Goal: Information Seeking & Learning: Learn about a topic

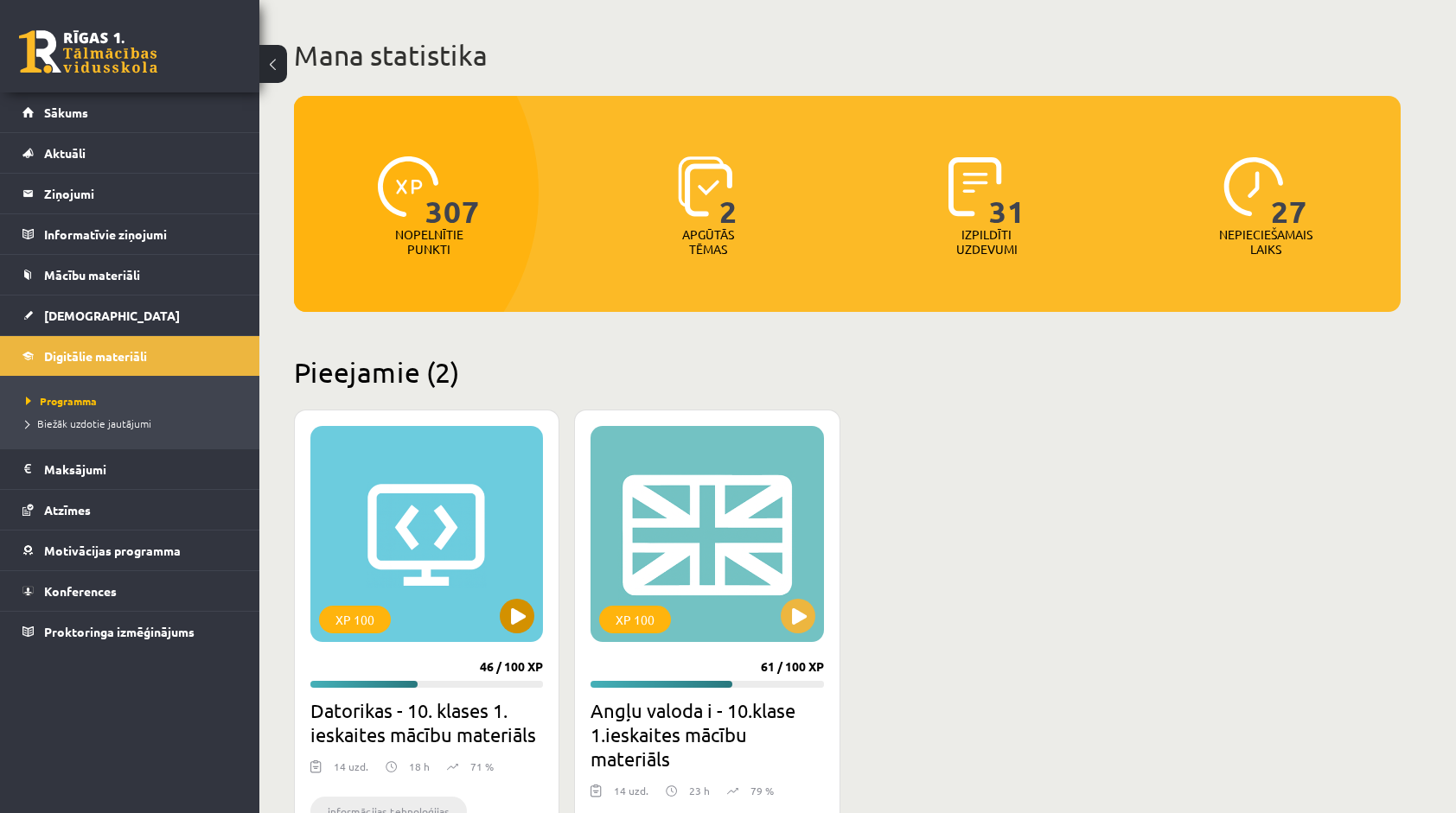
scroll to position [86, 0]
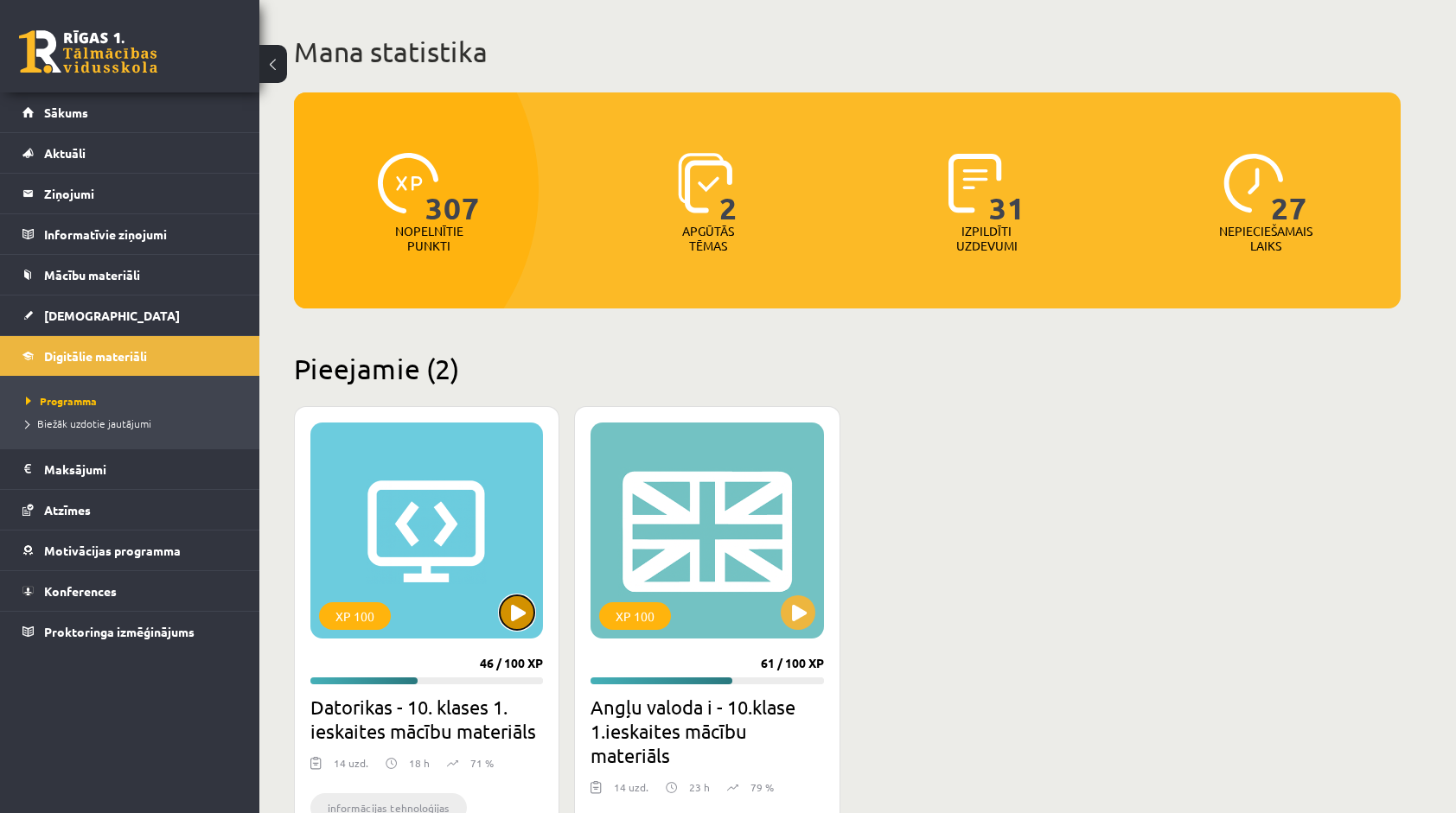
click at [505, 617] on button at bounding box center [516, 612] width 34 height 34
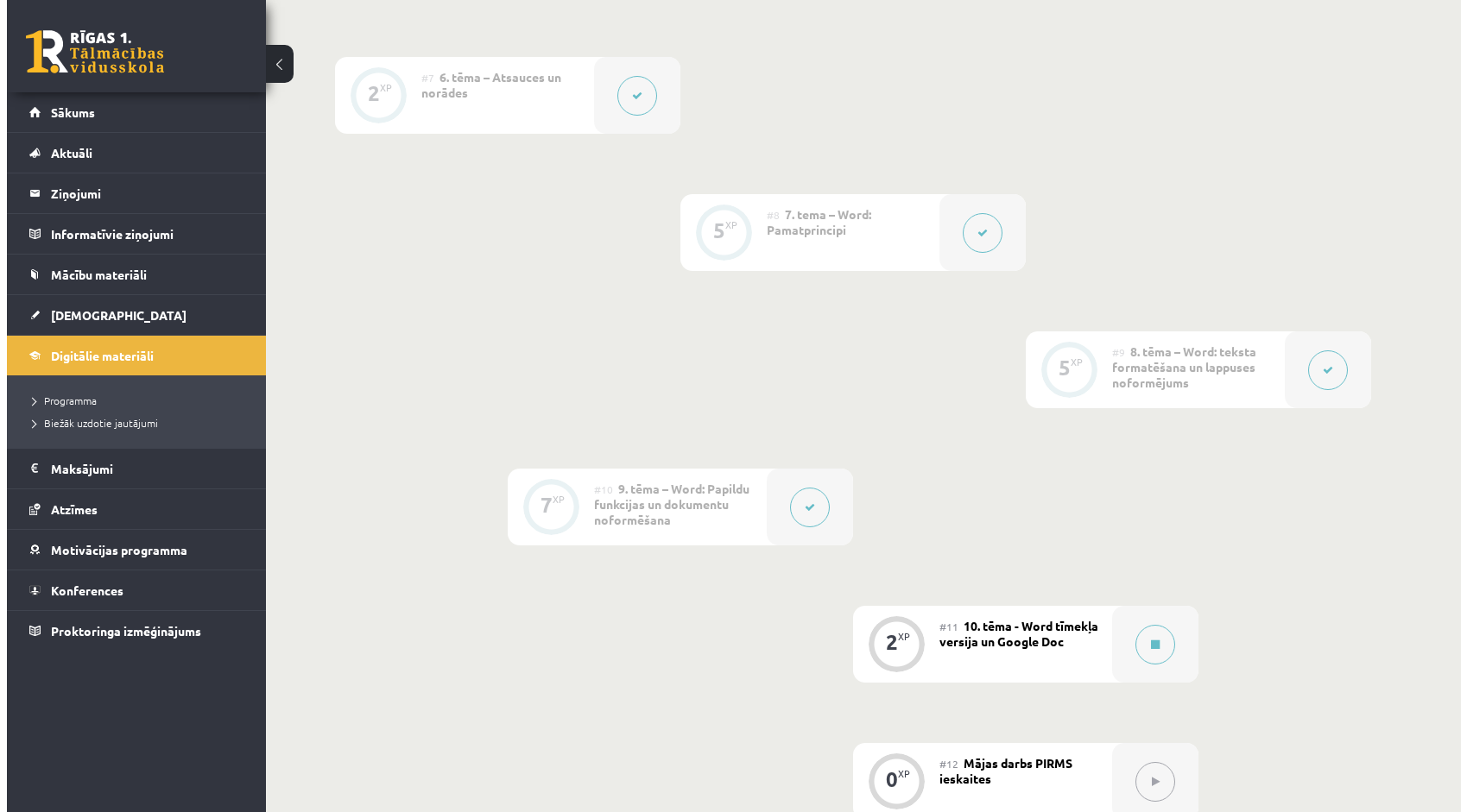
scroll to position [1467, 0]
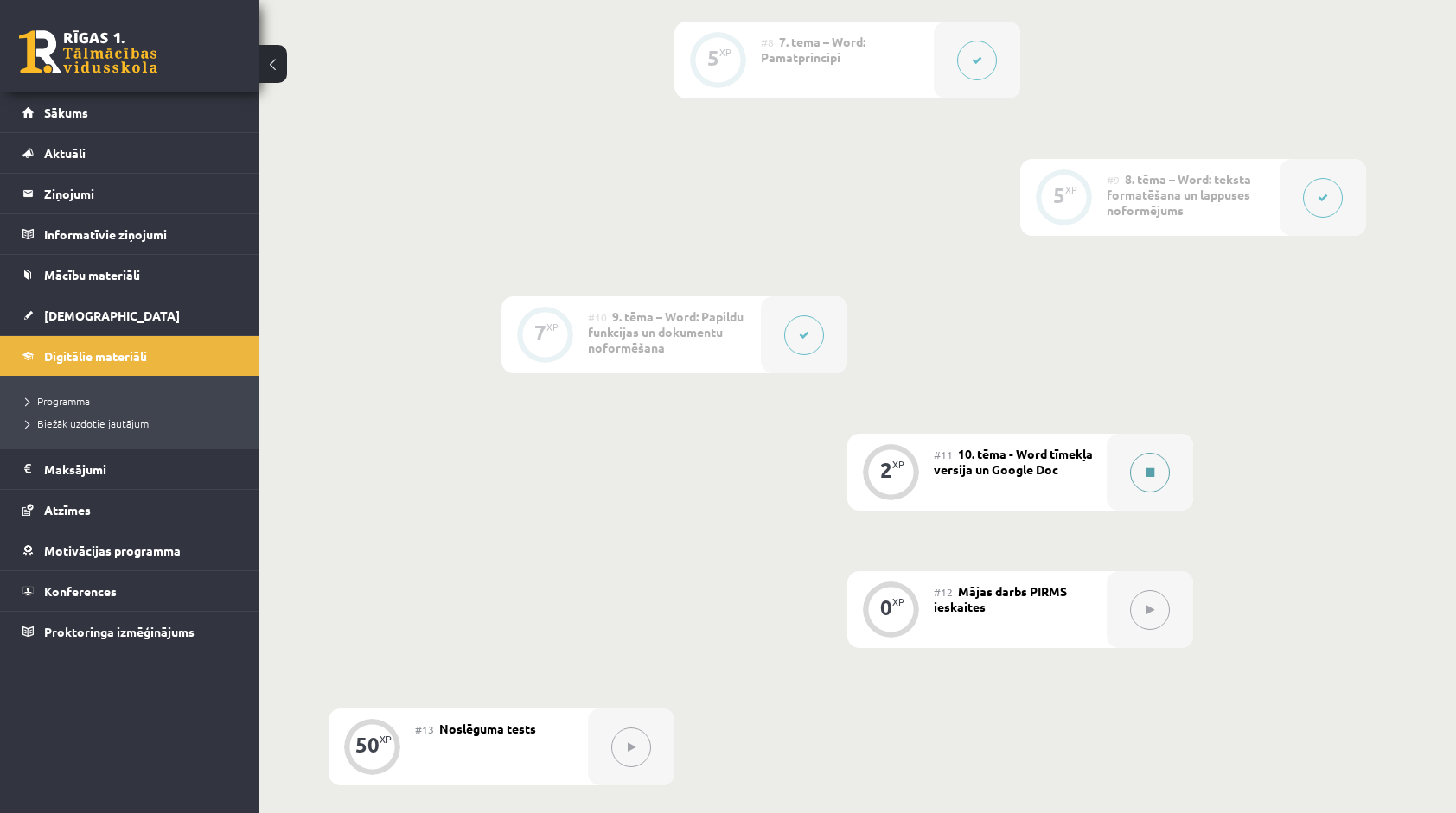
click at [1162, 473] on button at bounding box center [1150, 473] width 40 height 40
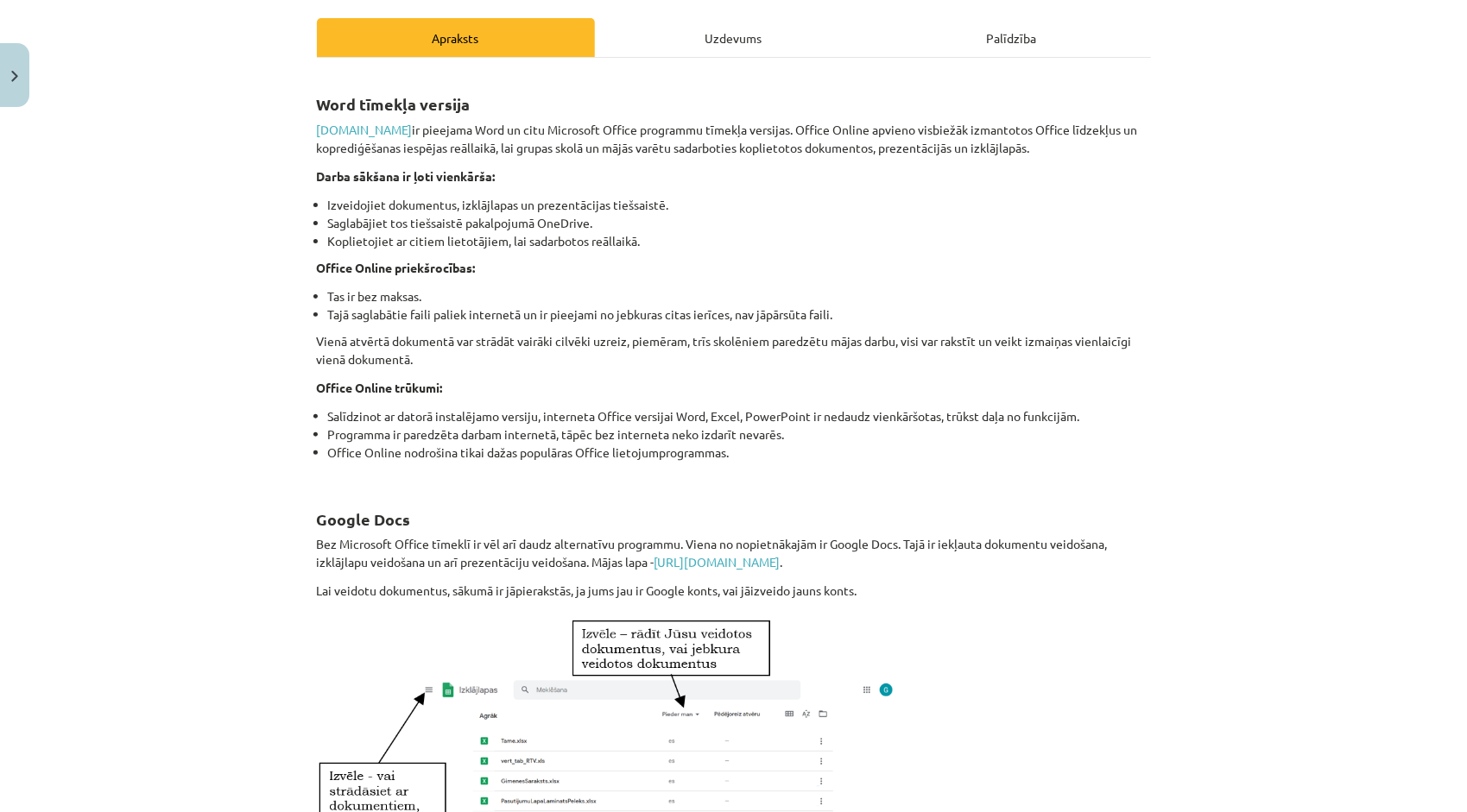
scroll to position [0, 0]
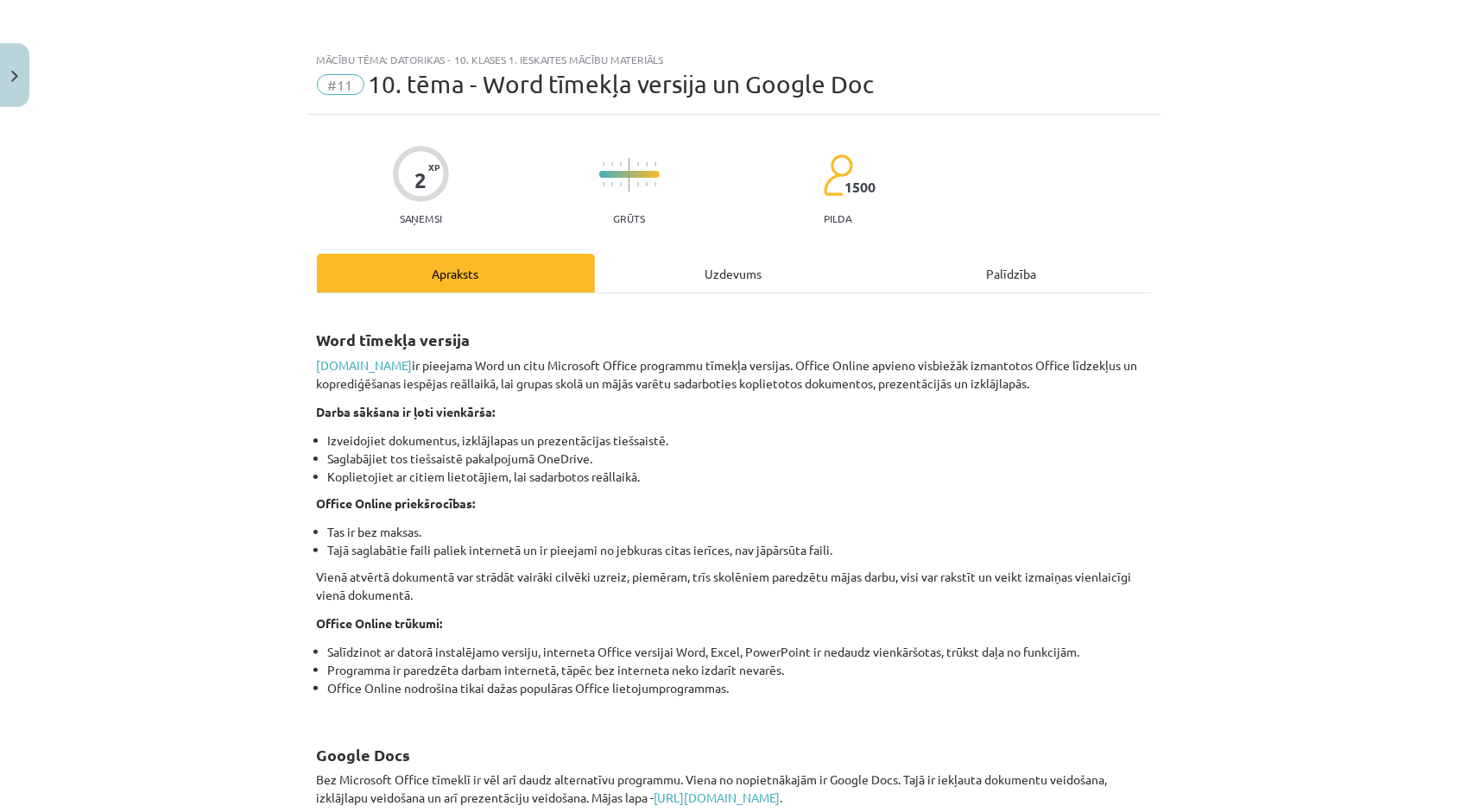
click at [695, 274] on div "Uzdevums" at bounding box center [734, 273] width 278 height 39
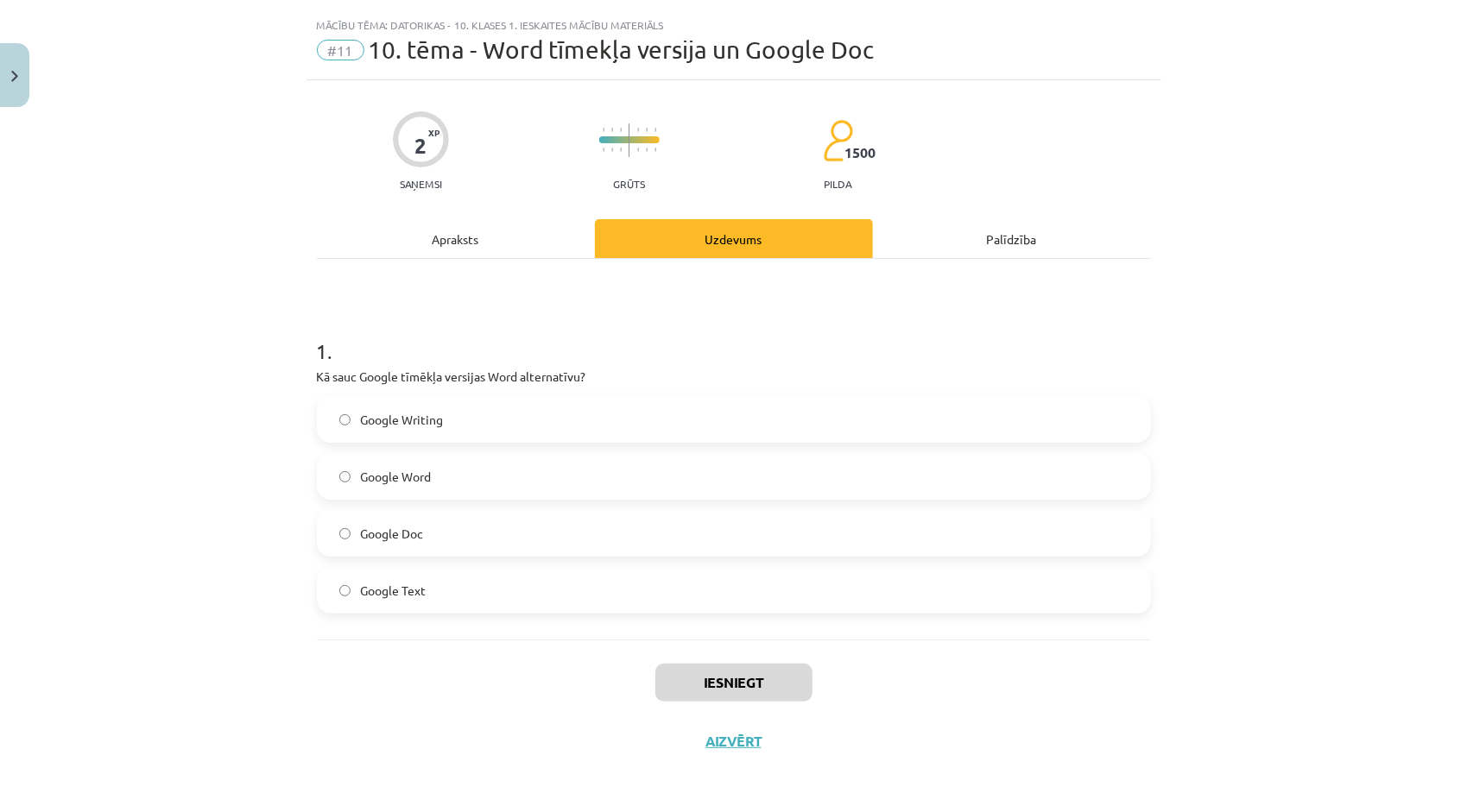
click at [404, 522] on label "Google Doc" at bounding box center [734, 534] width 831 height 43
click at [440, 245] on div "Apraksts" at bounding box center [456, 239] width 278 height 39
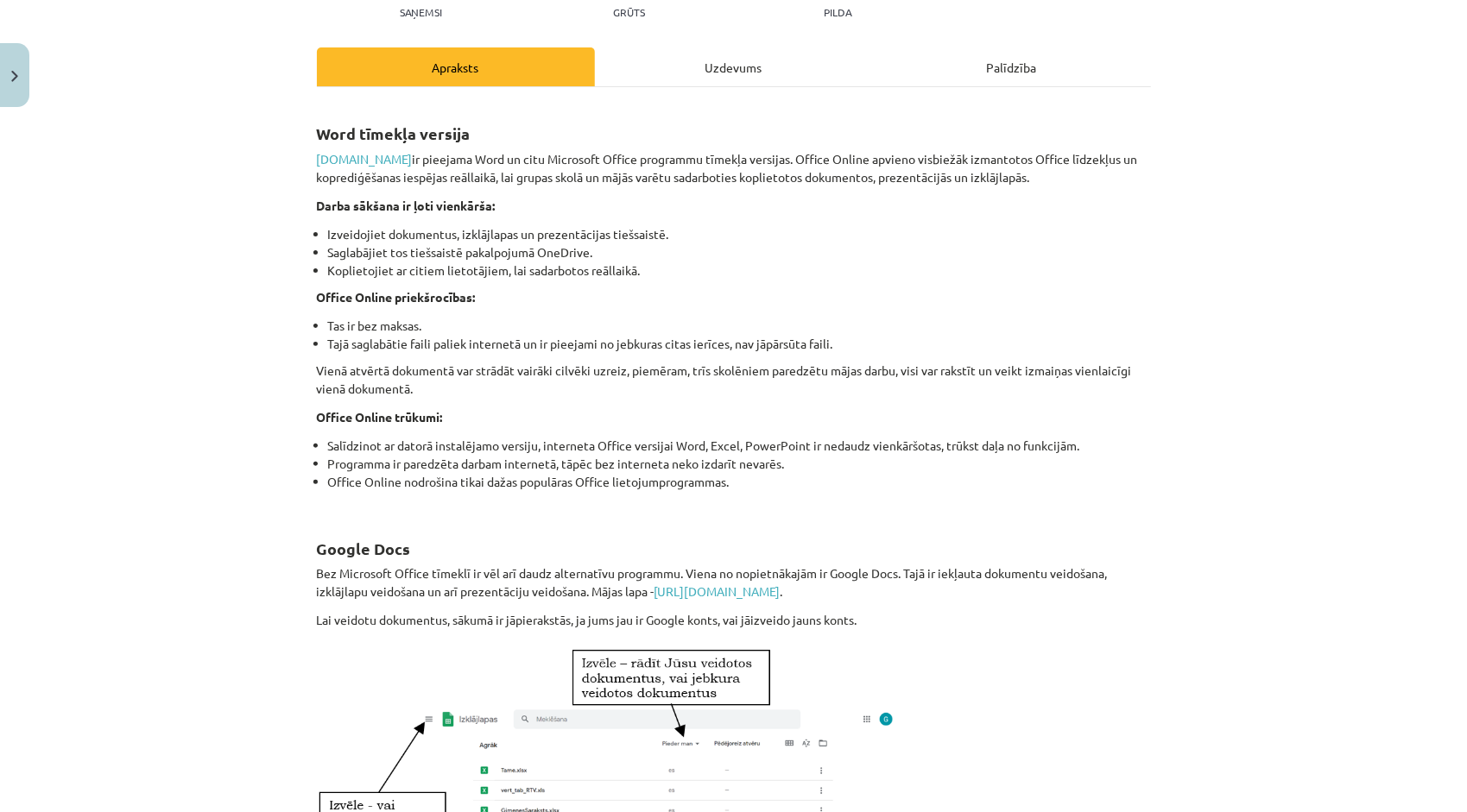
scroll to position [207, 0]
click at [740, 74] on div "Uzdevums" at bounding box center [734, 67] width 278 height 39
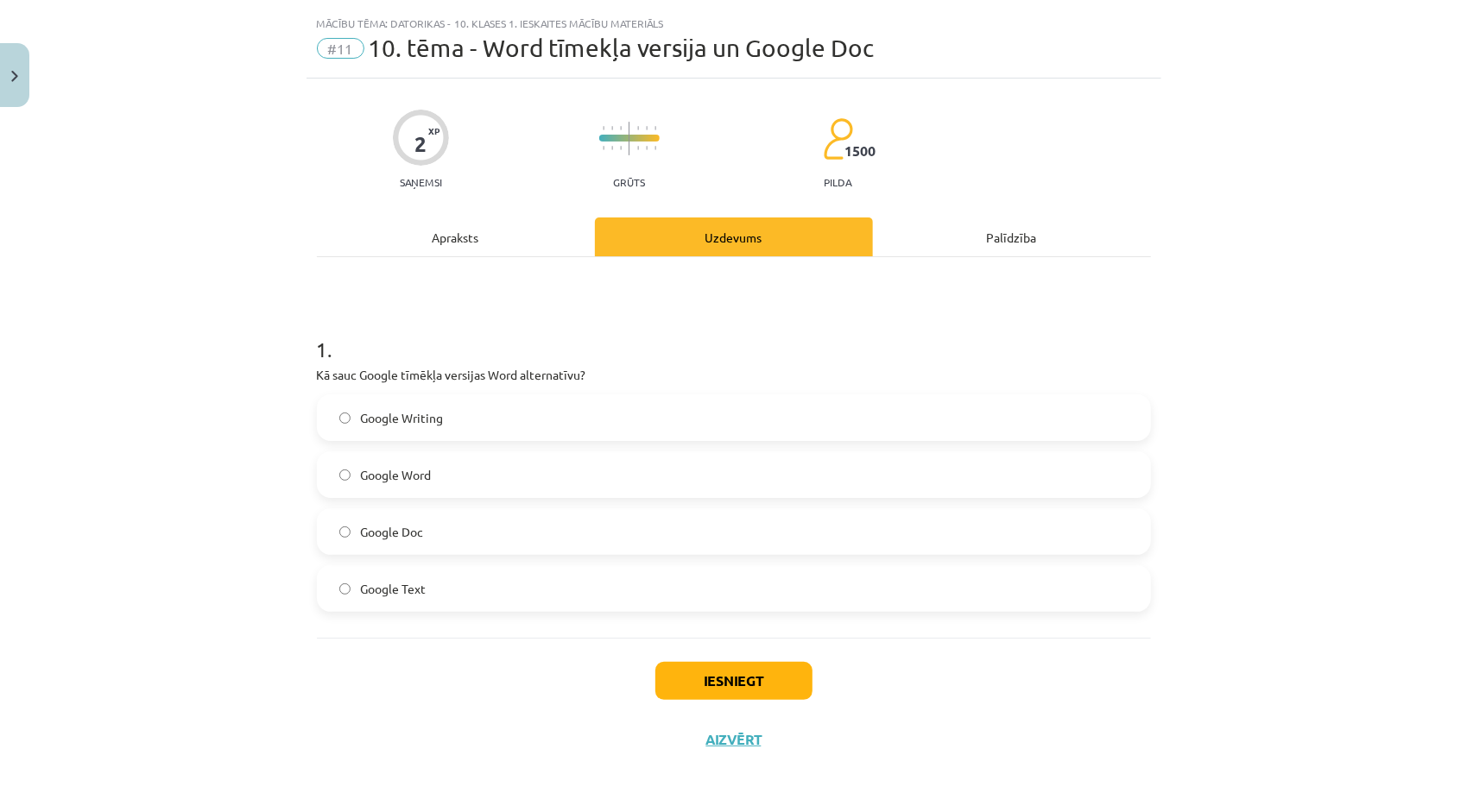
scroll to position [34, 0]
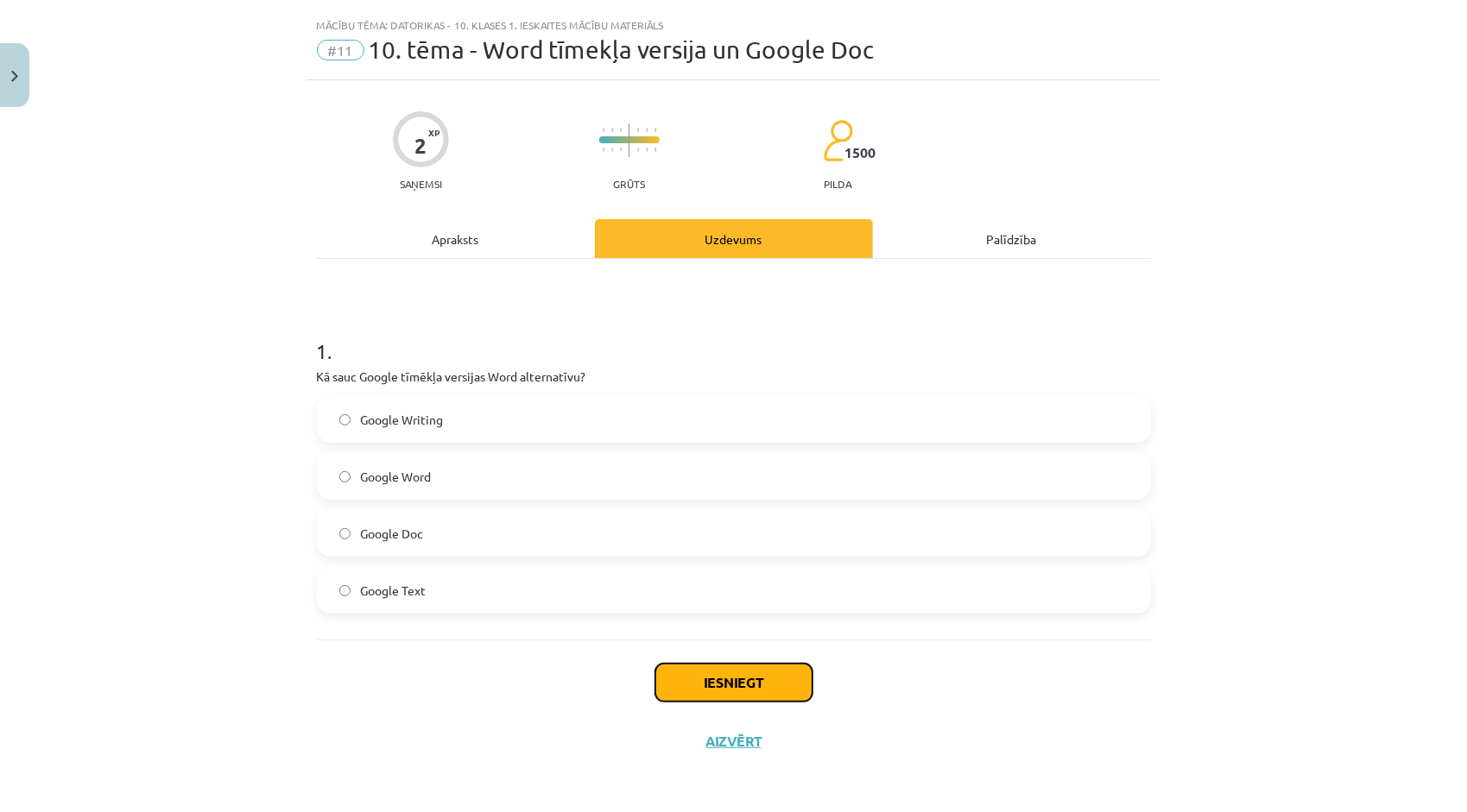
click at [705, 677] on button "Iesniegt" at bounding box center [734, 683] width 157 height 38
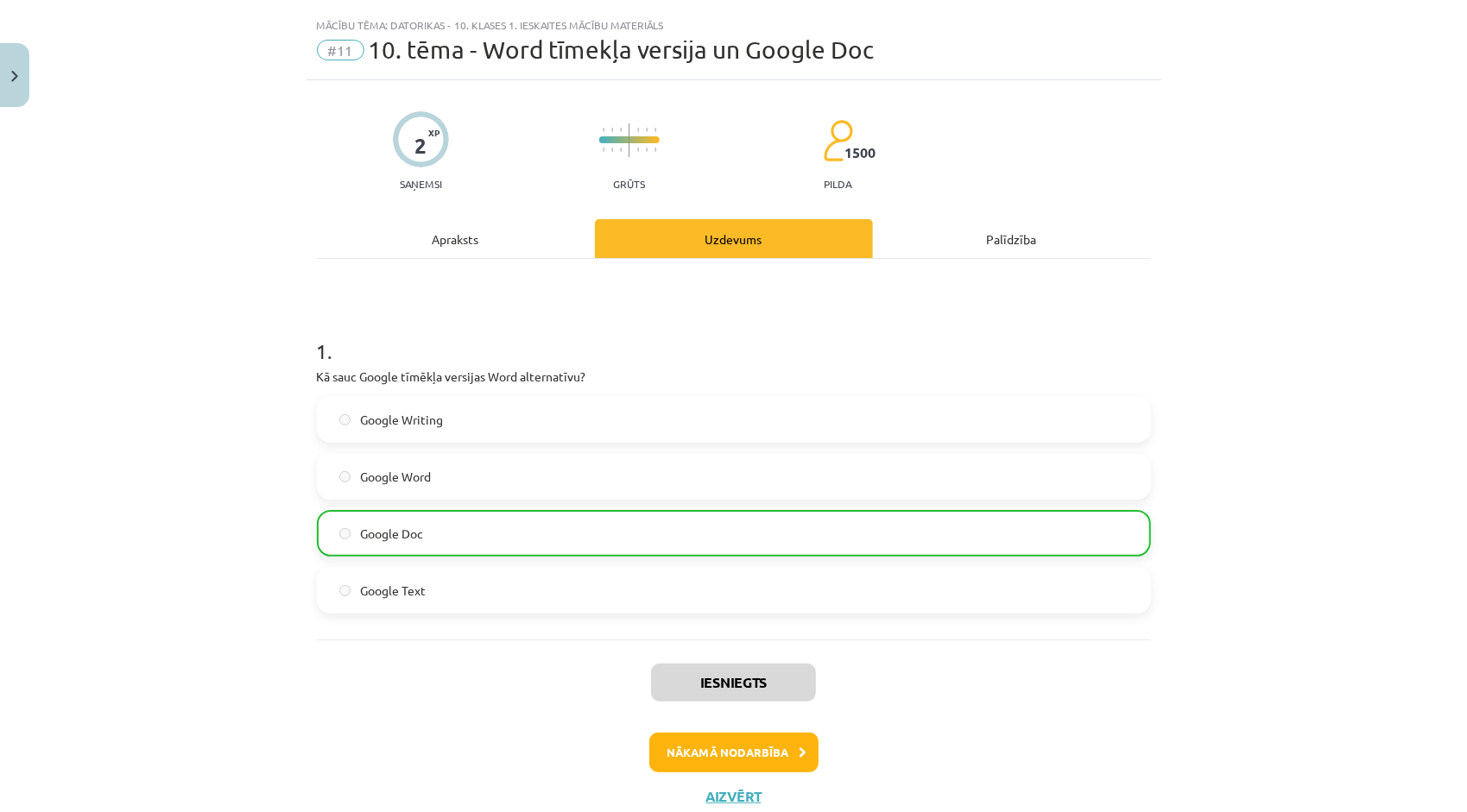
click at [440, 252] on div "Apraksts" at bounding box center [456, 239] width 278 height 39
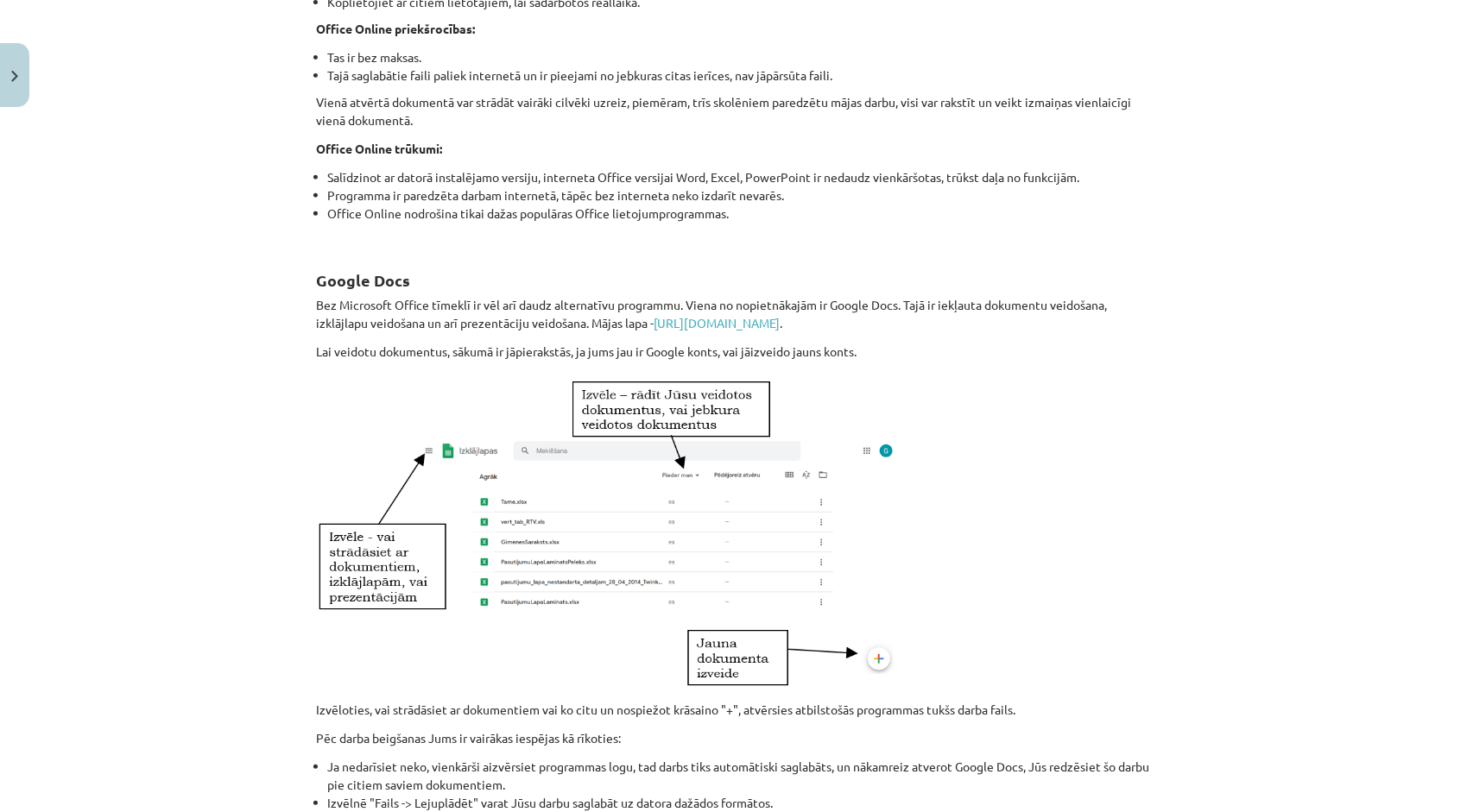
scroll to position [215, 0]
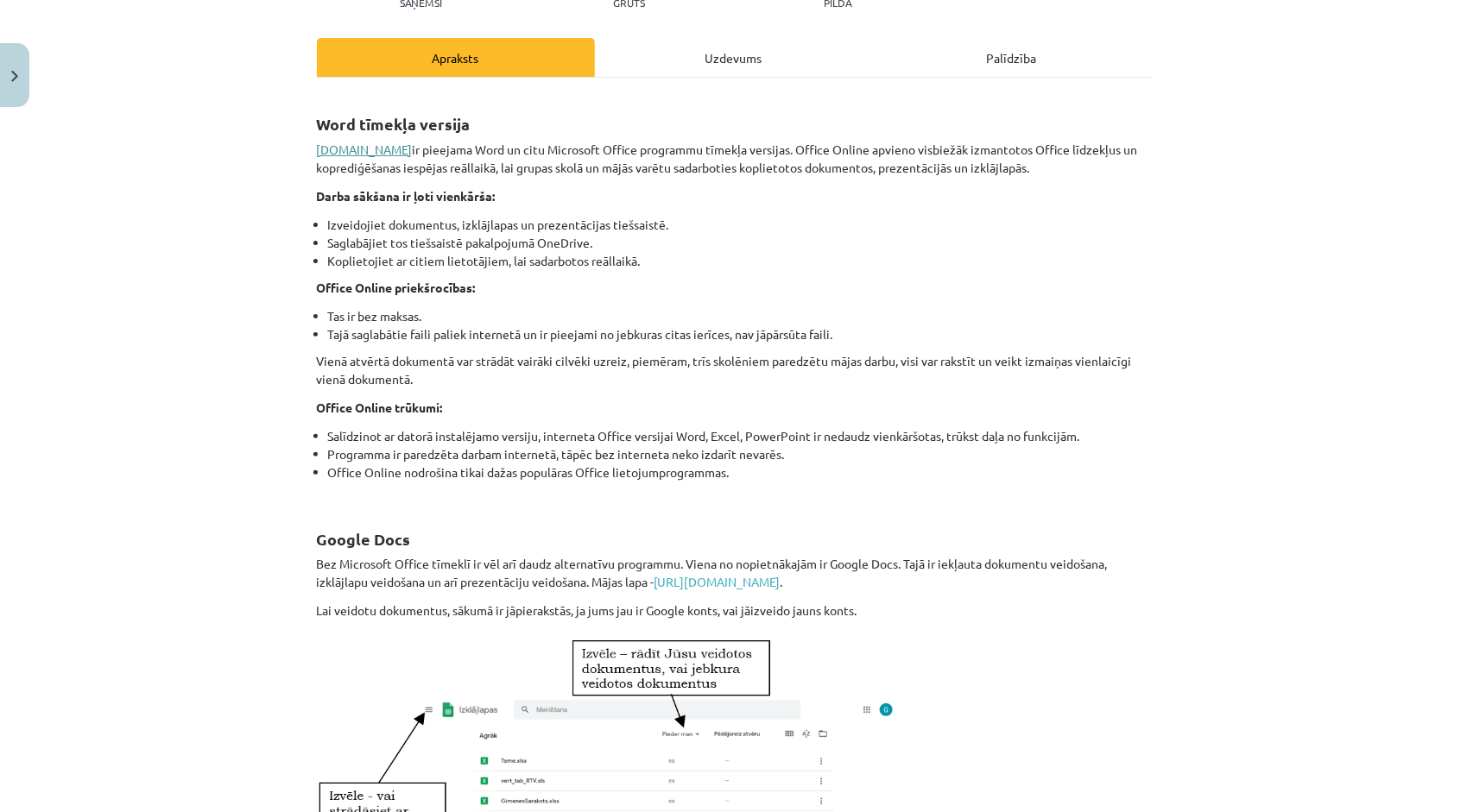
click at [338, 152] on link "[DOMAIN_NAME]" at bounding box center [365, 150] width 96 height 16
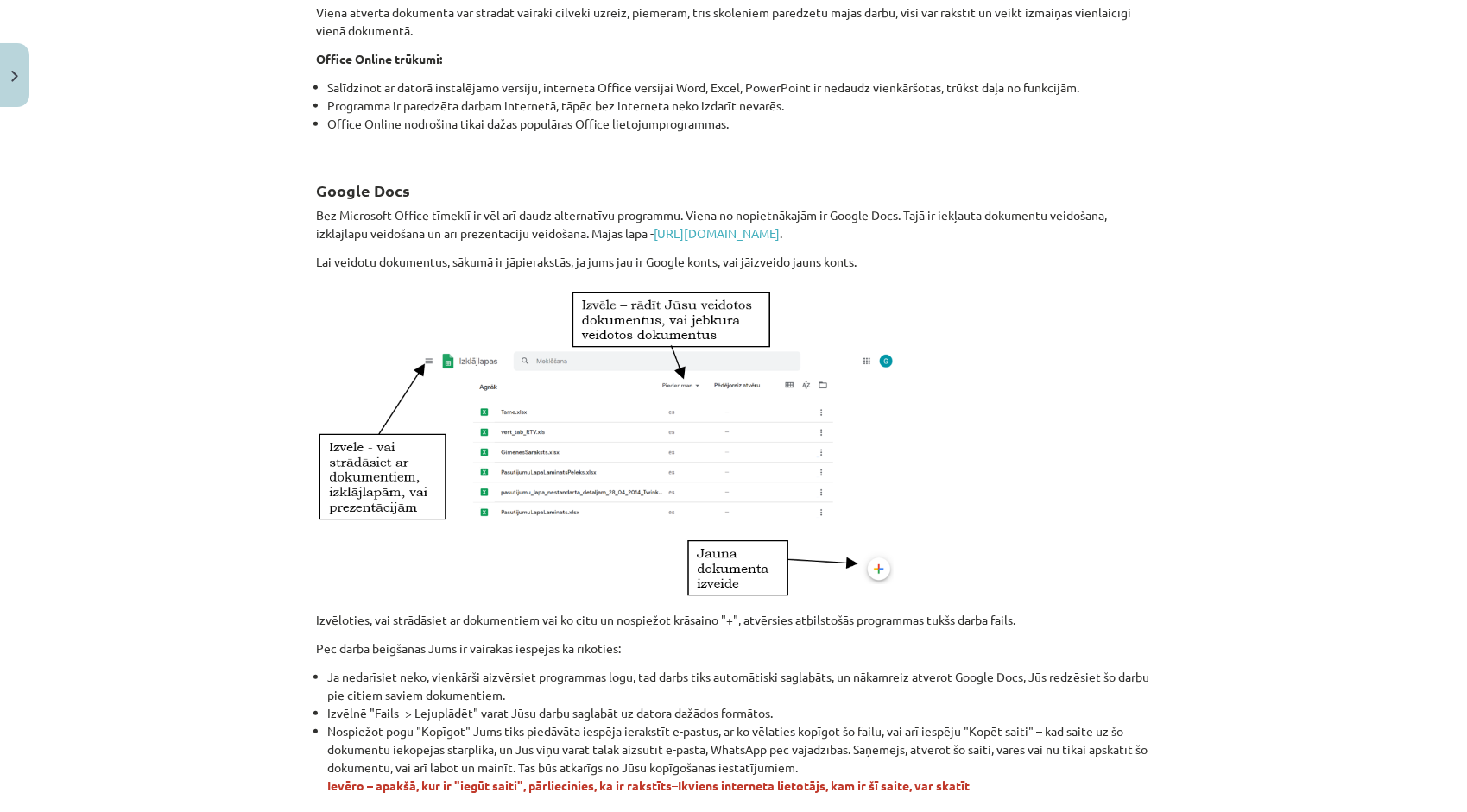
scroll to position [561, 0]
click at [715, 238] on link "[URL][DOMAIN_NAME]" at bounding box center [717, 237] width 126 height 16
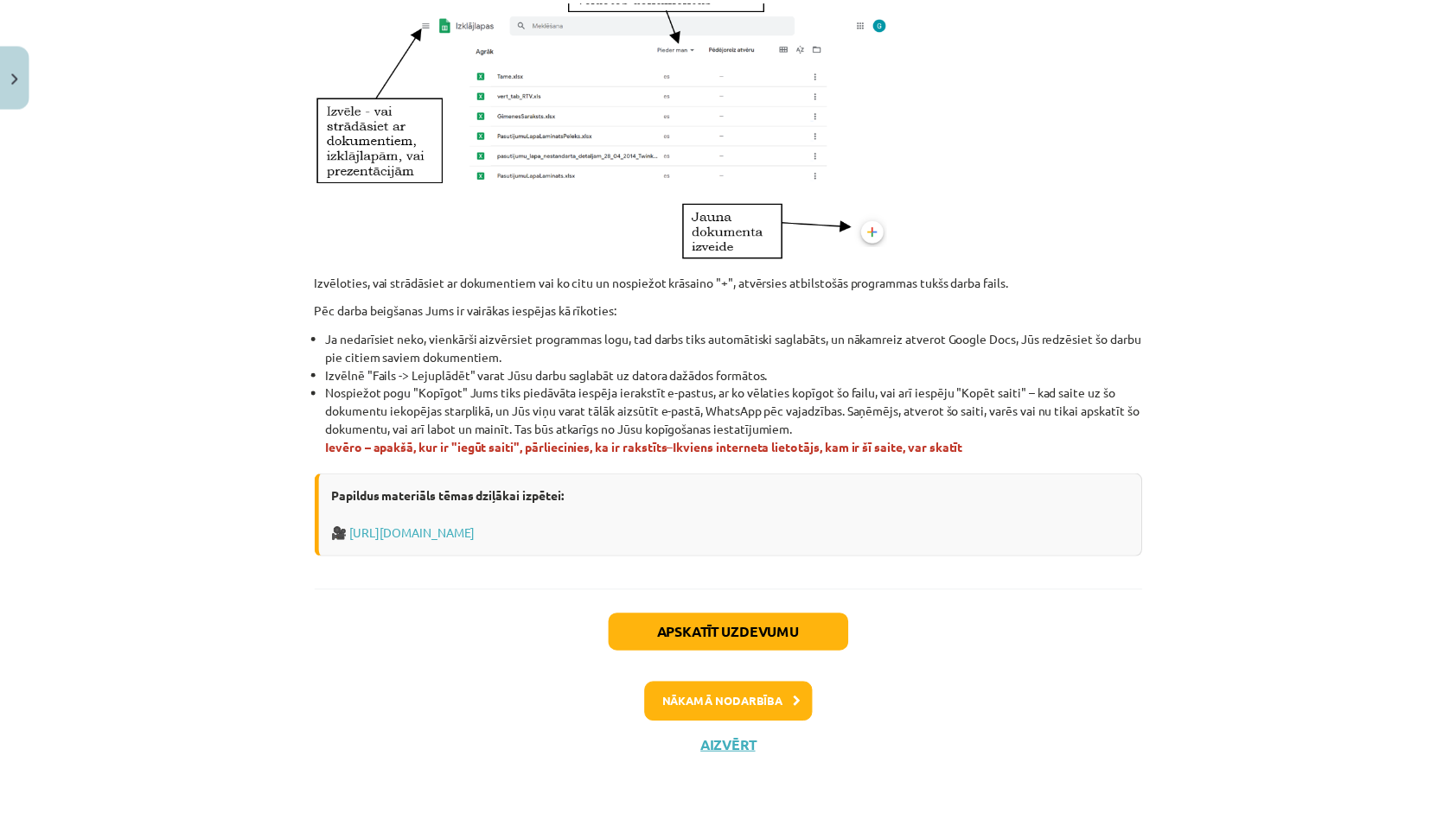
scroll to position [908, 0]
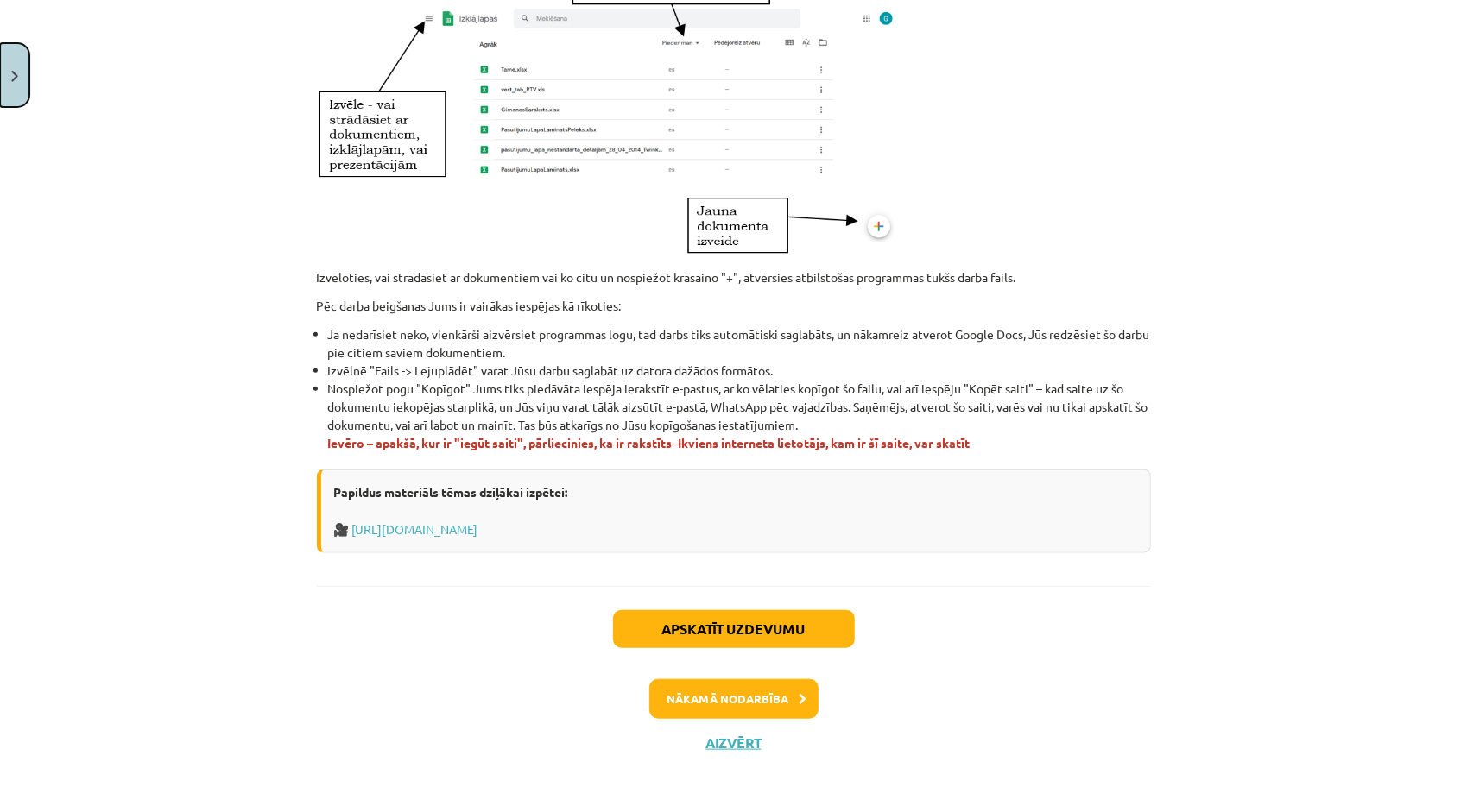
click at [11, 96] on button "Close" at bounding box center [15, 74] width 29 height 64
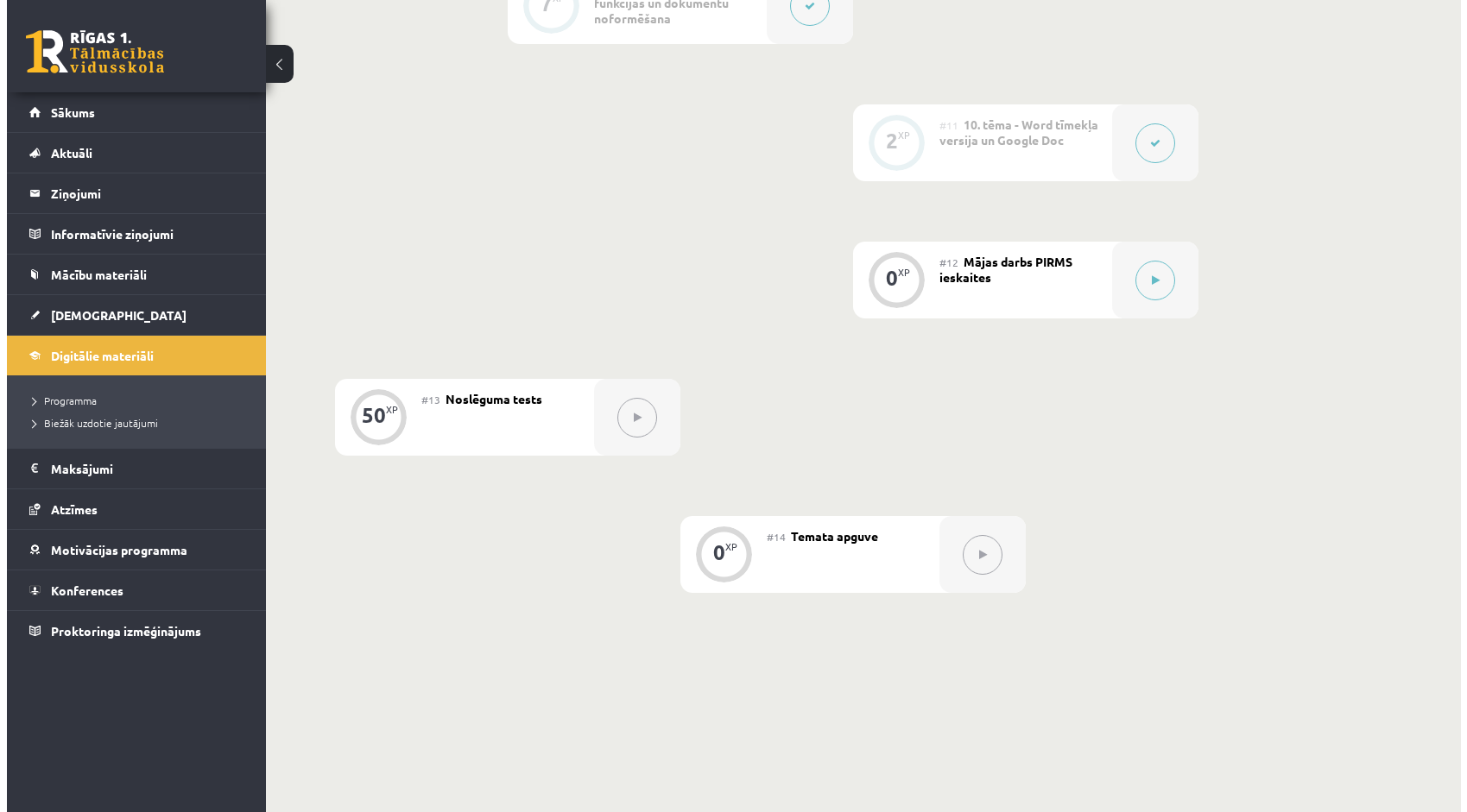
scroll to position [1879, 0]
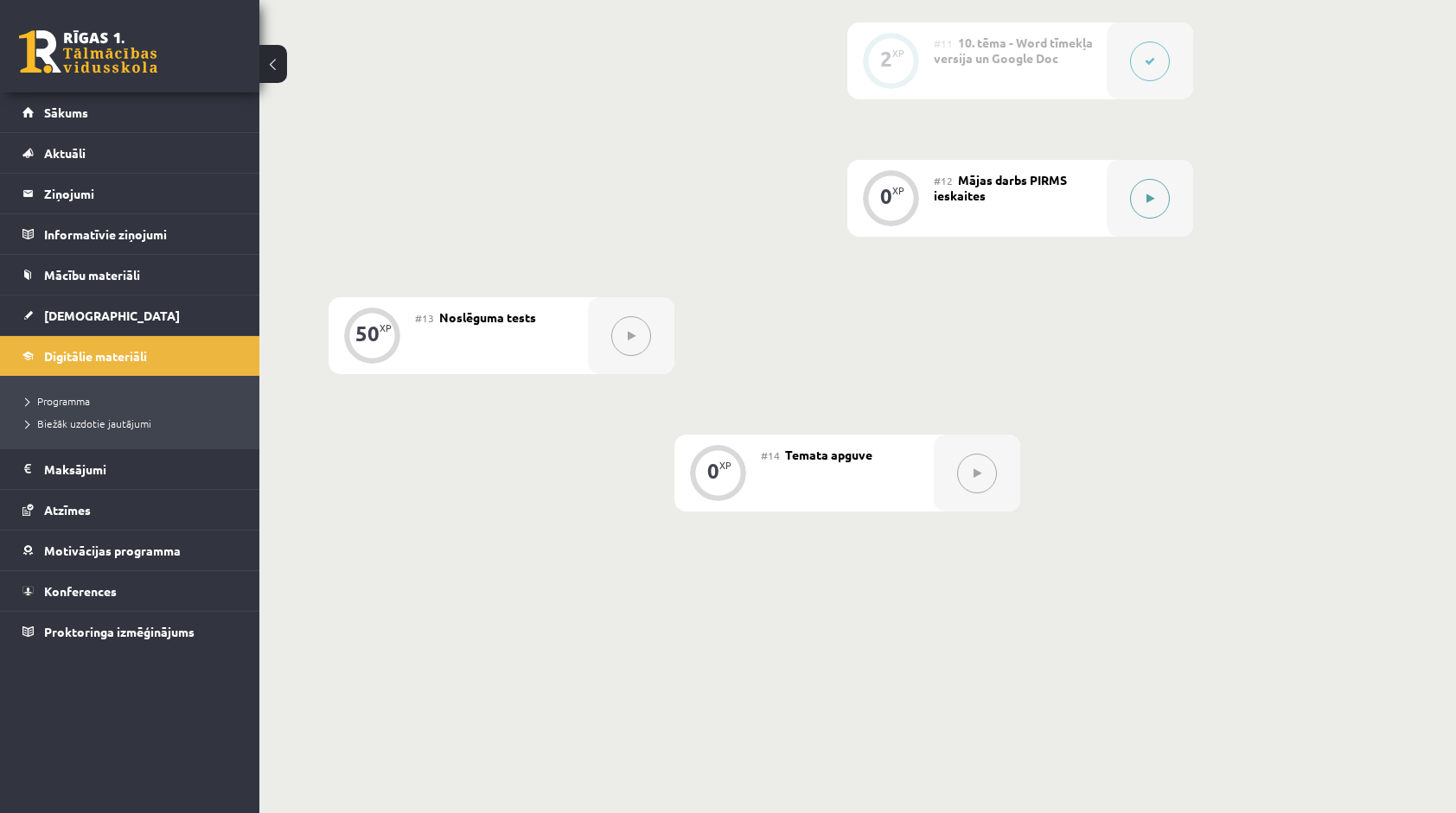
click at [1147, 200] on icon at bounding box center [1151, 198] width 8 height 11
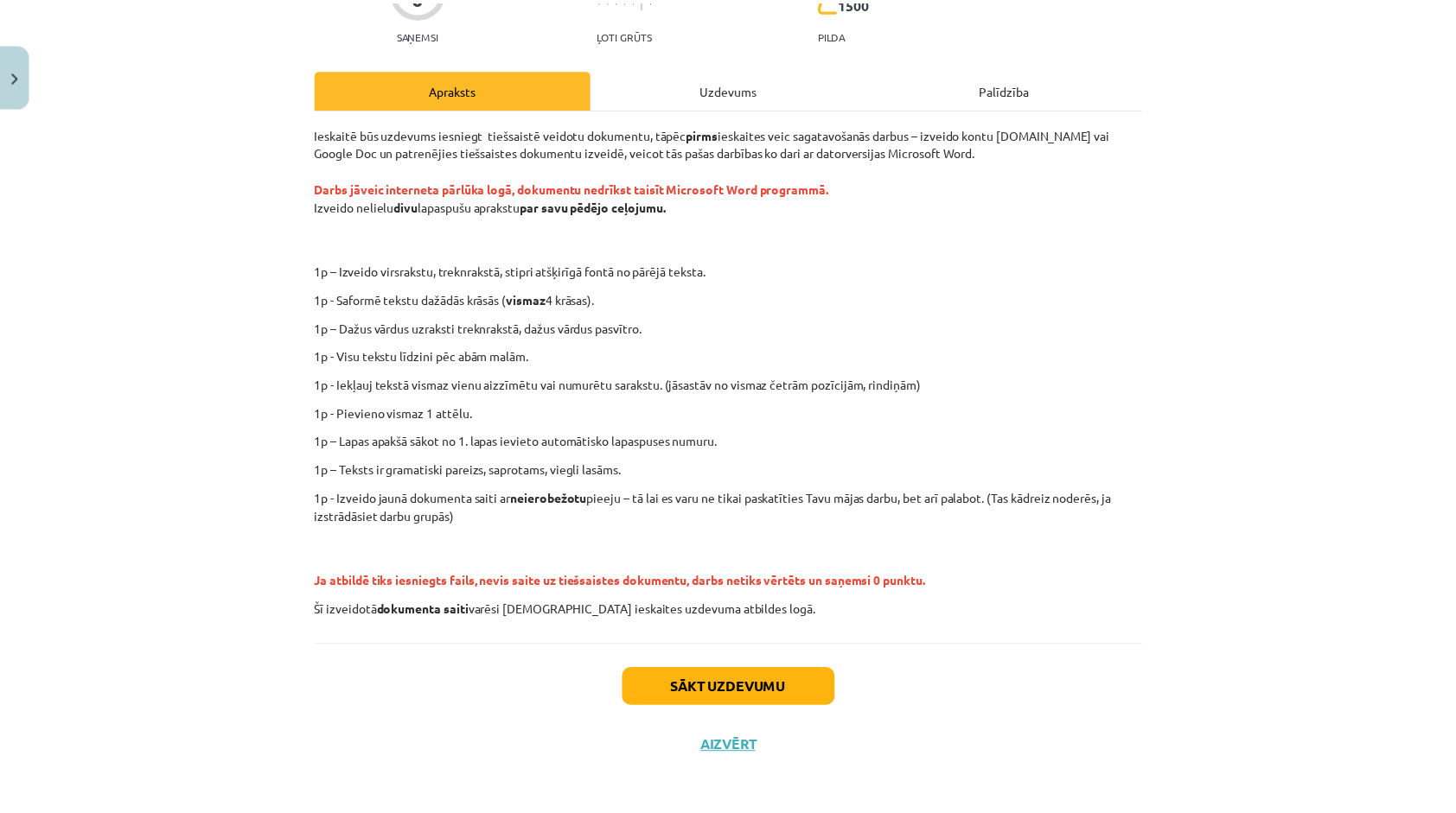
scroll to position [190, 0]
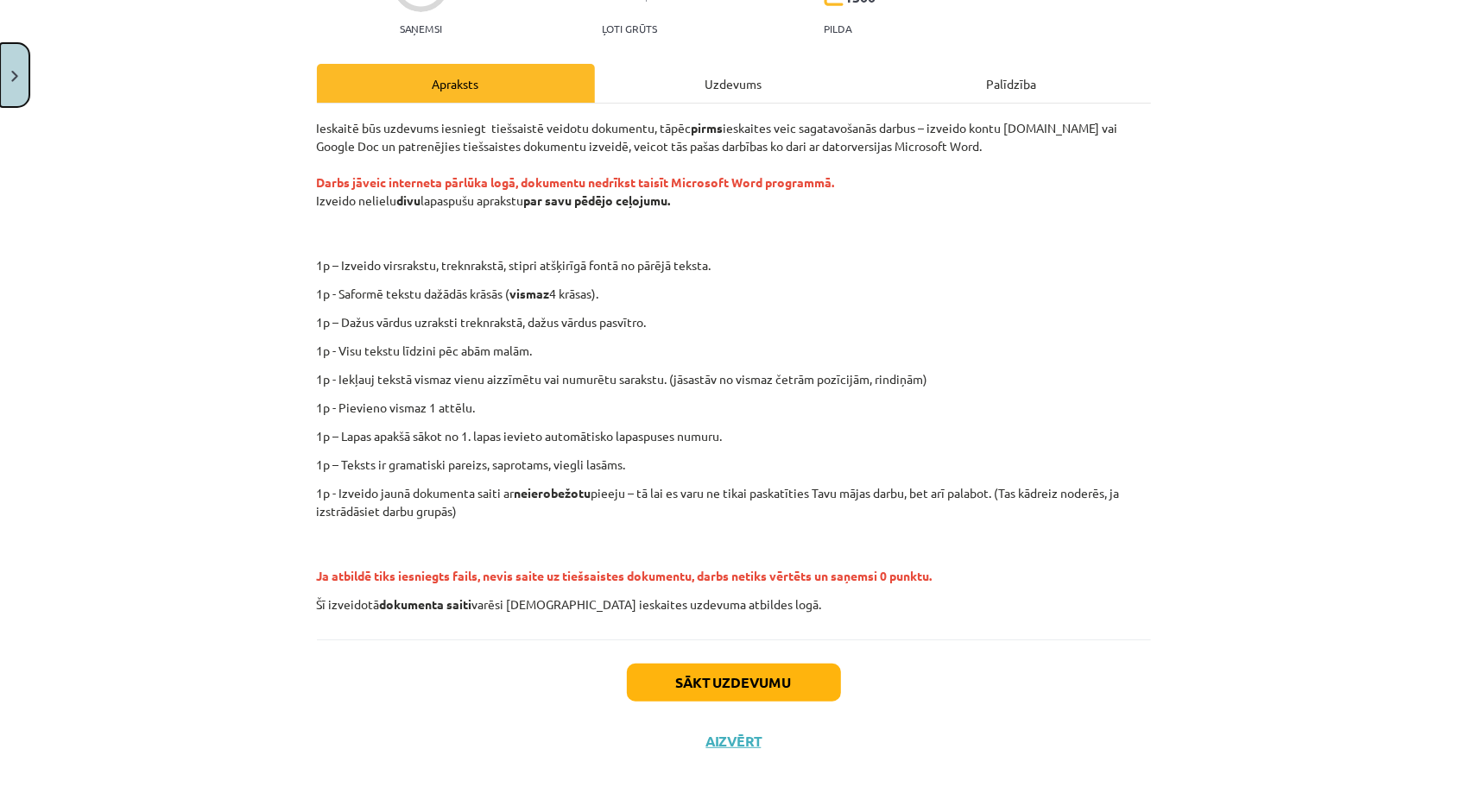
click at [16, 98] on button "Close" at bounding box center [15, 74] width 29 height 64
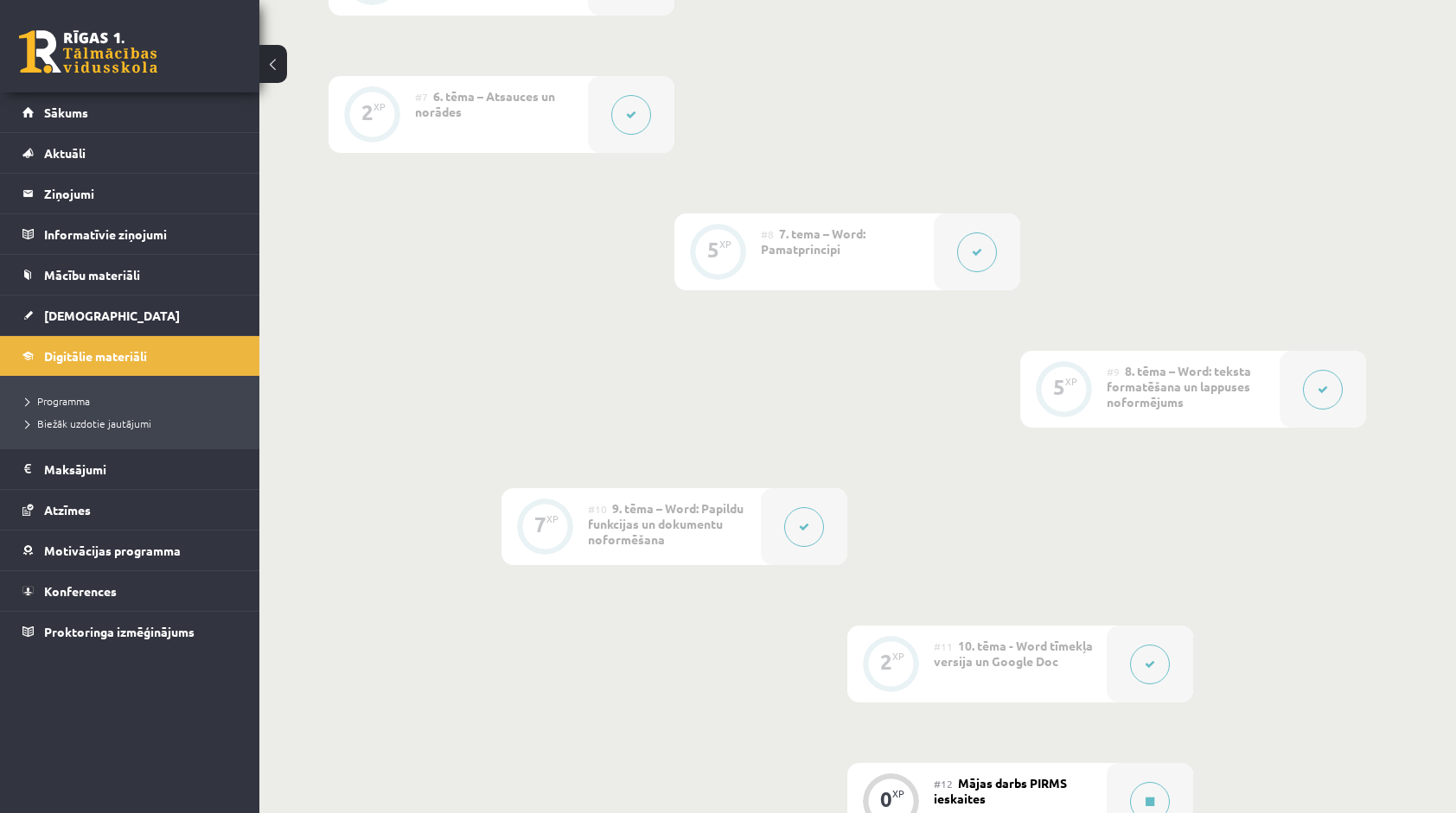
scroll to position [1276, 0]
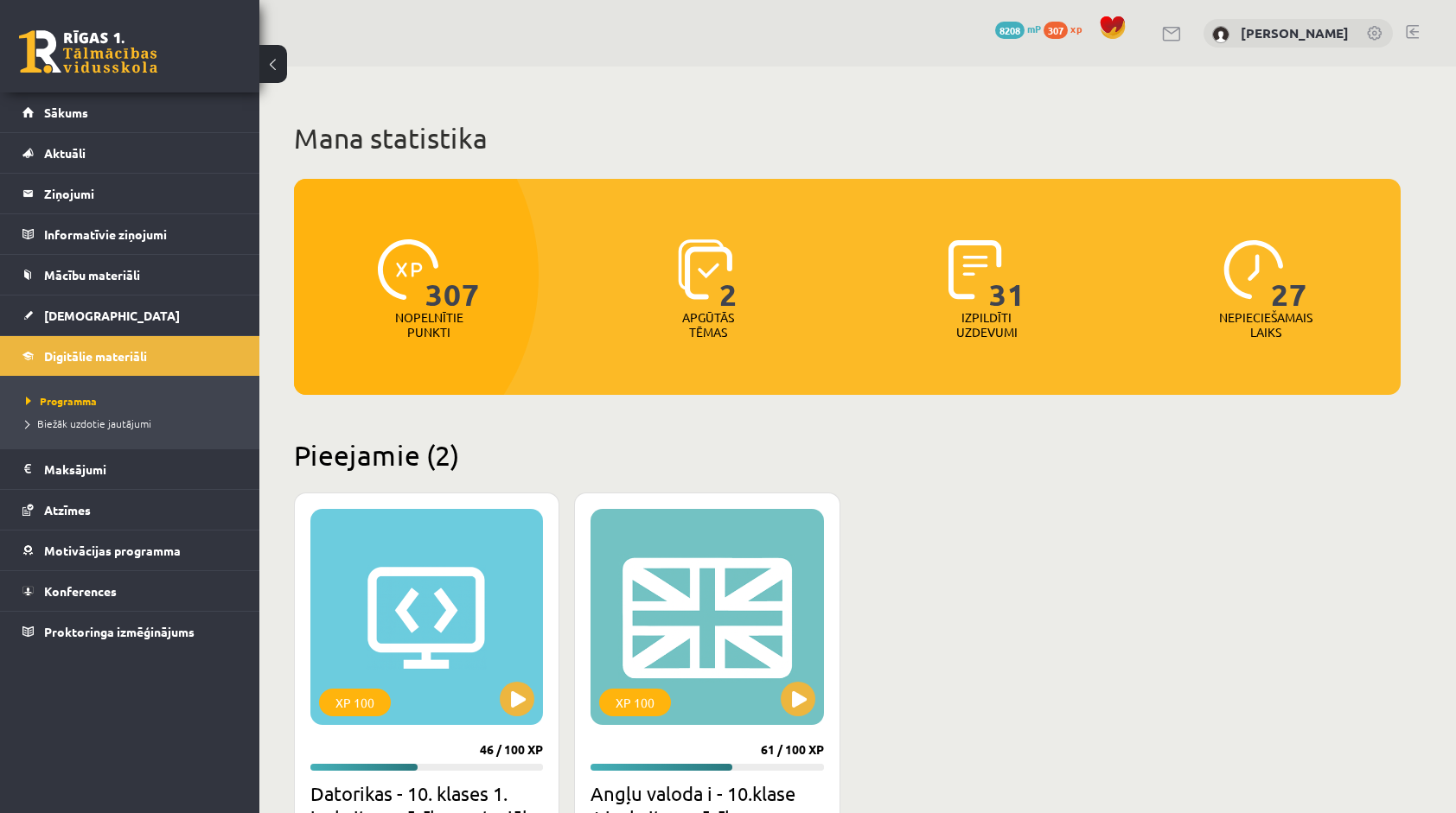
scroll to position [86, 0]
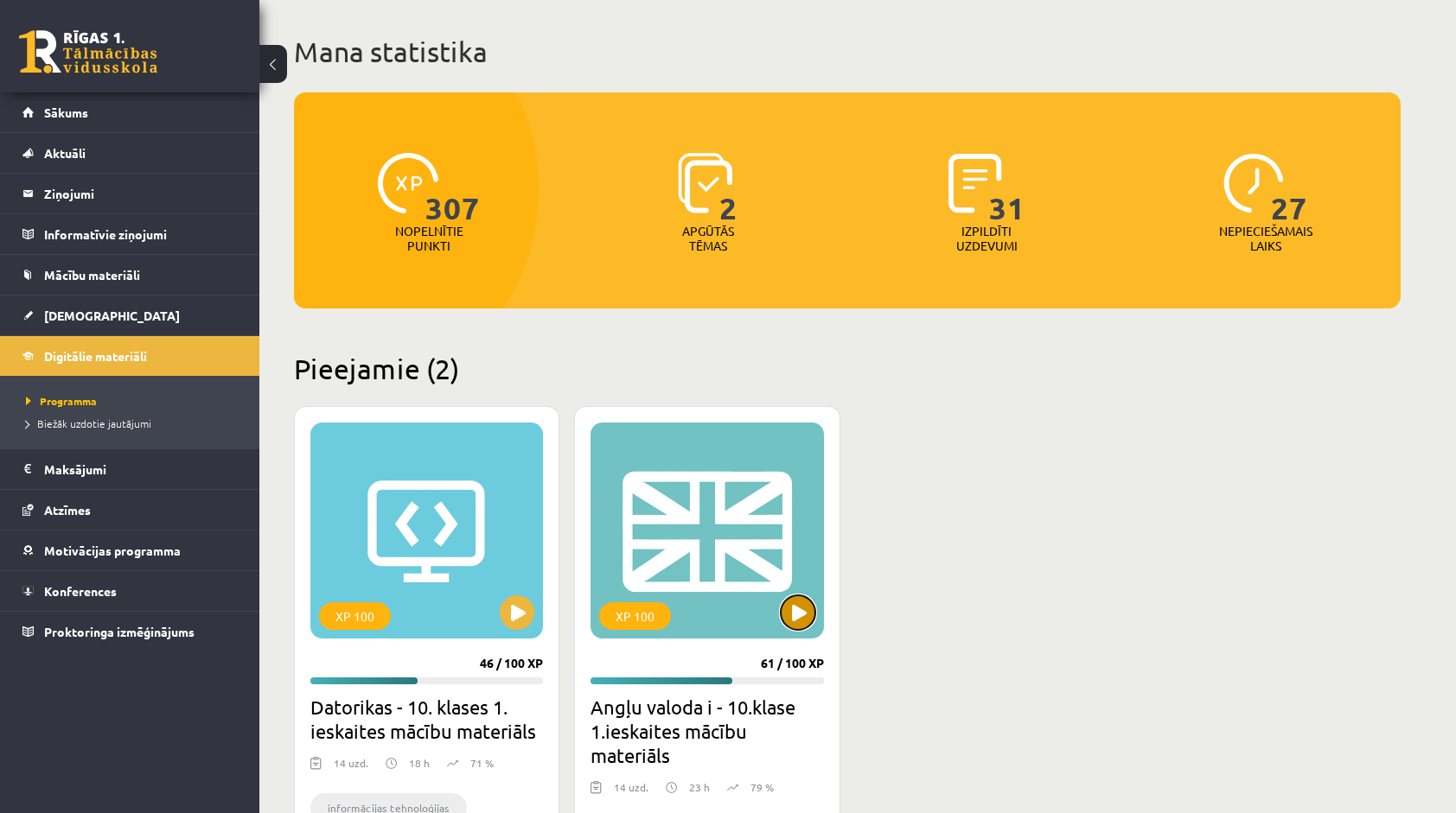
click at [792, 598] on button at bounding box center [798, 612] width 34 height 34
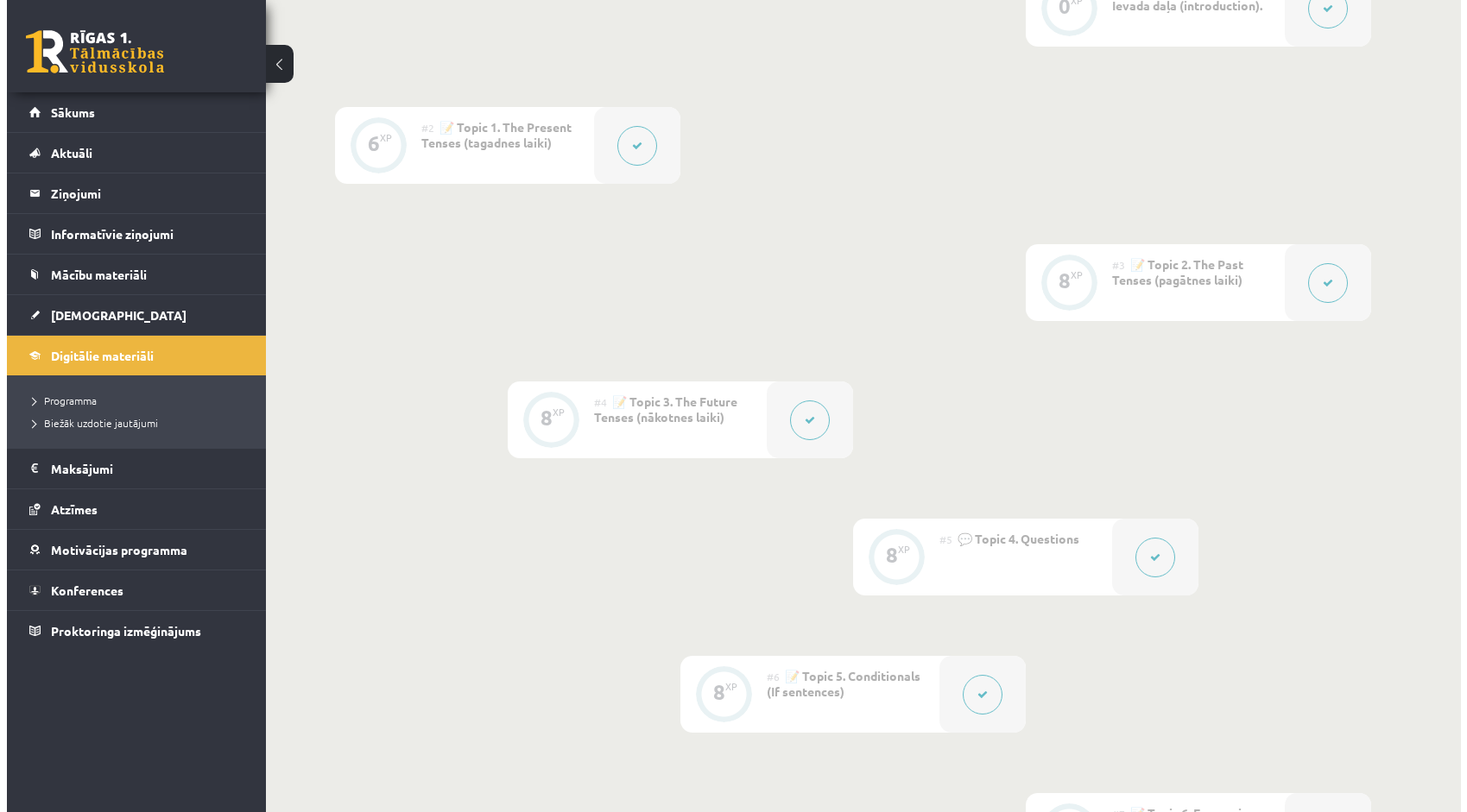
scroll to position [518, 0]
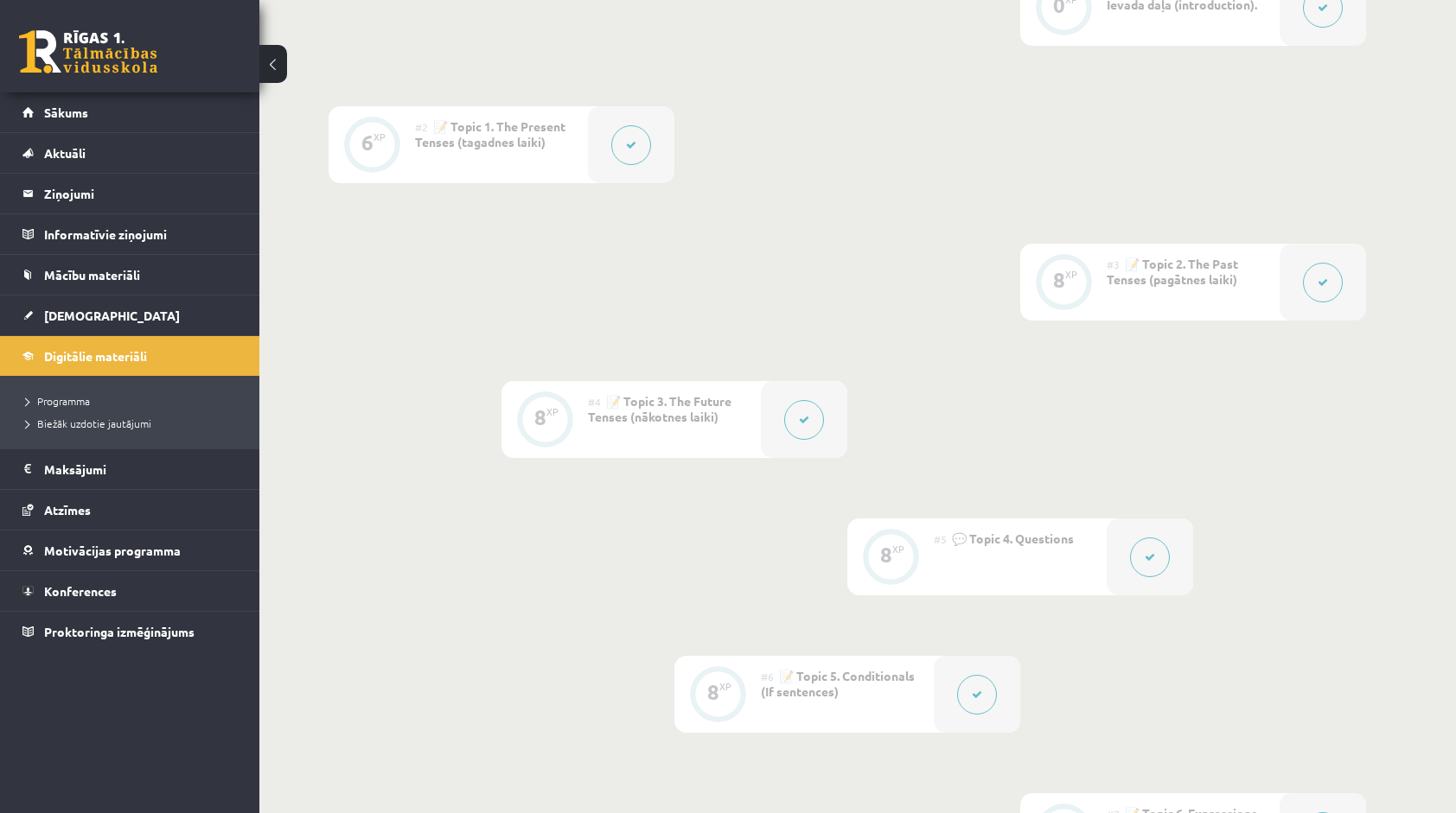
click at [1335, 286] on button at bounding box center [1323, 282] width 40 height 40
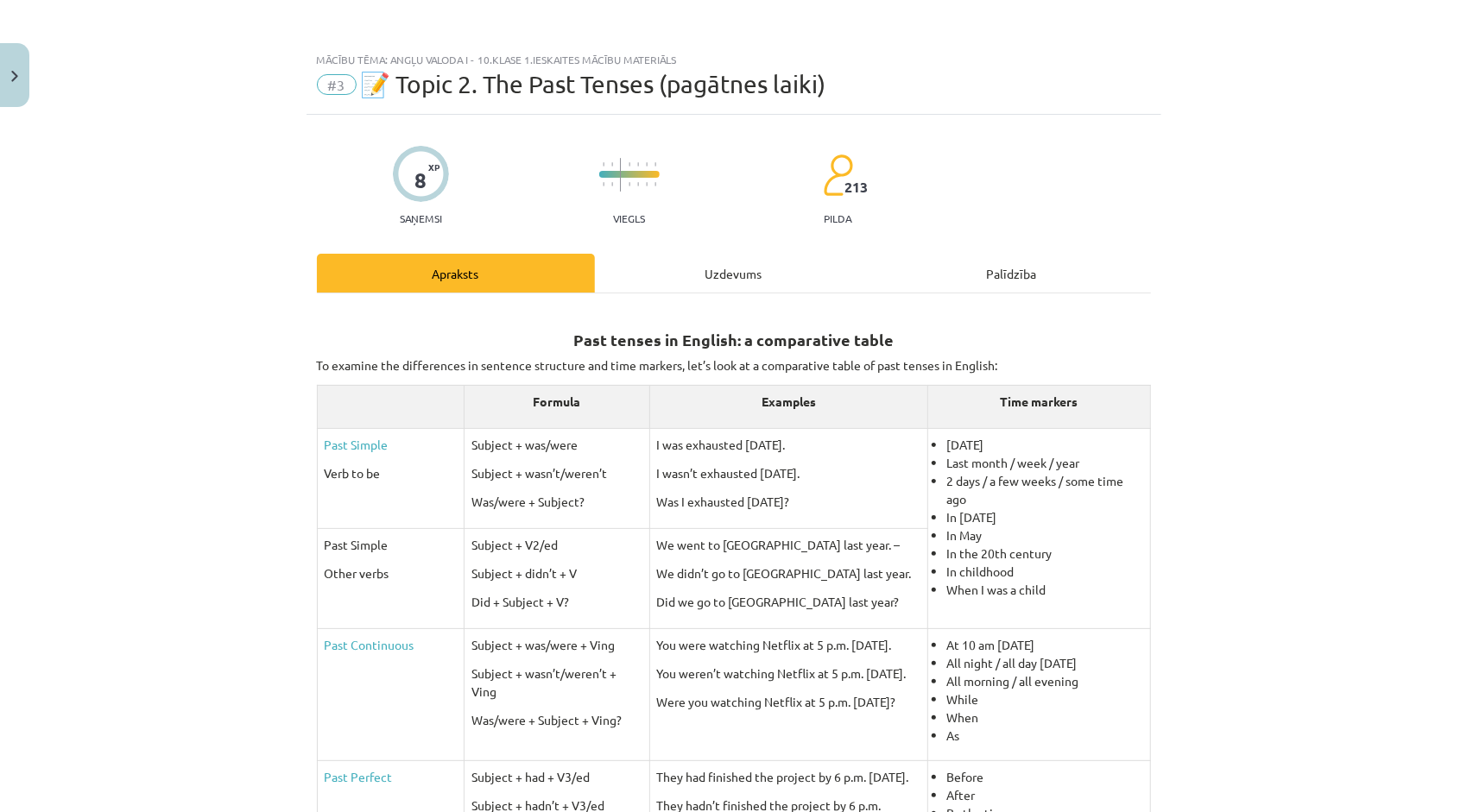
click at [738, 271] on div "Uzdevums" at bounding box center [734, 273] width 278 height 39
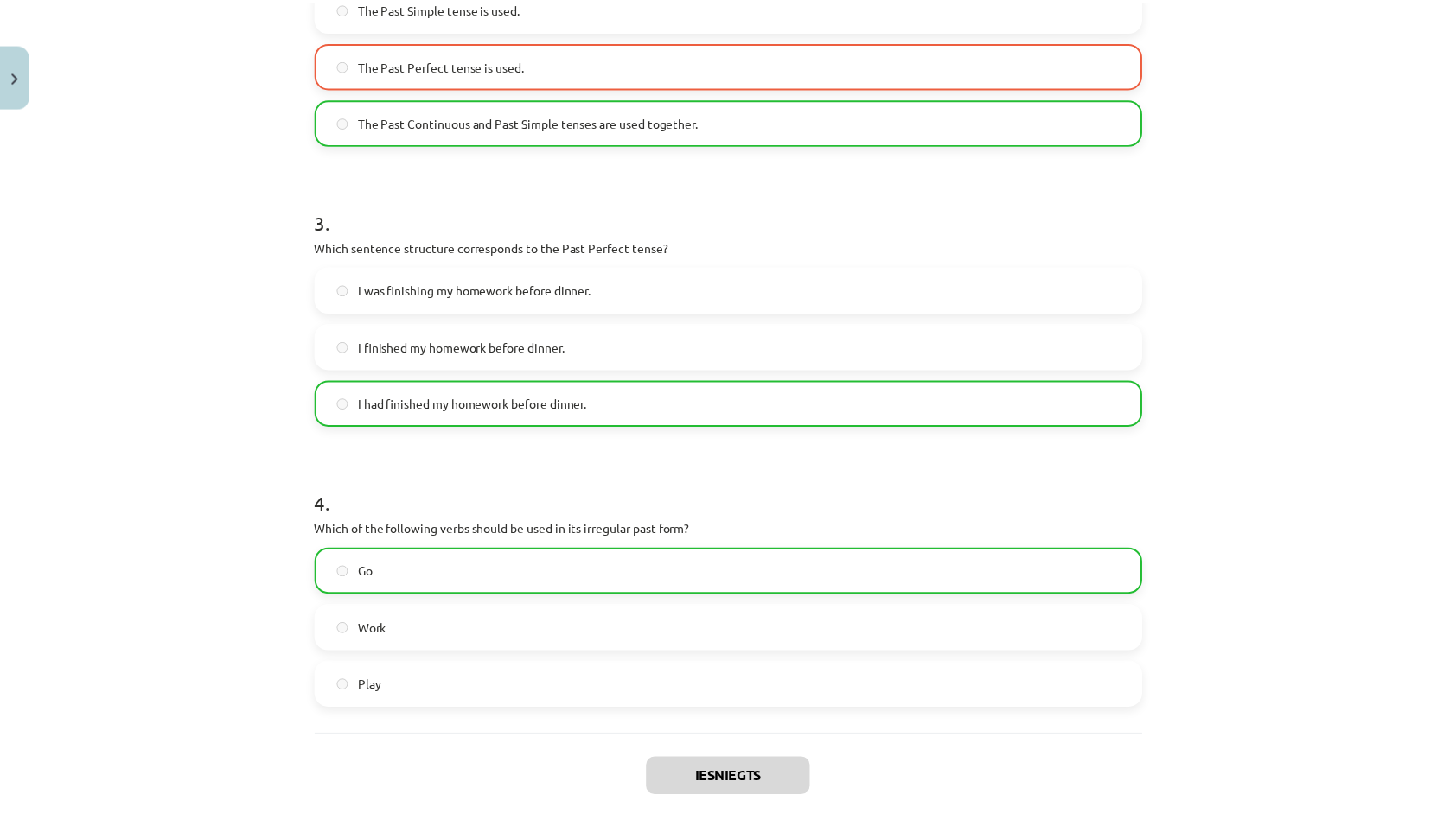
scroll to position [880, 0]
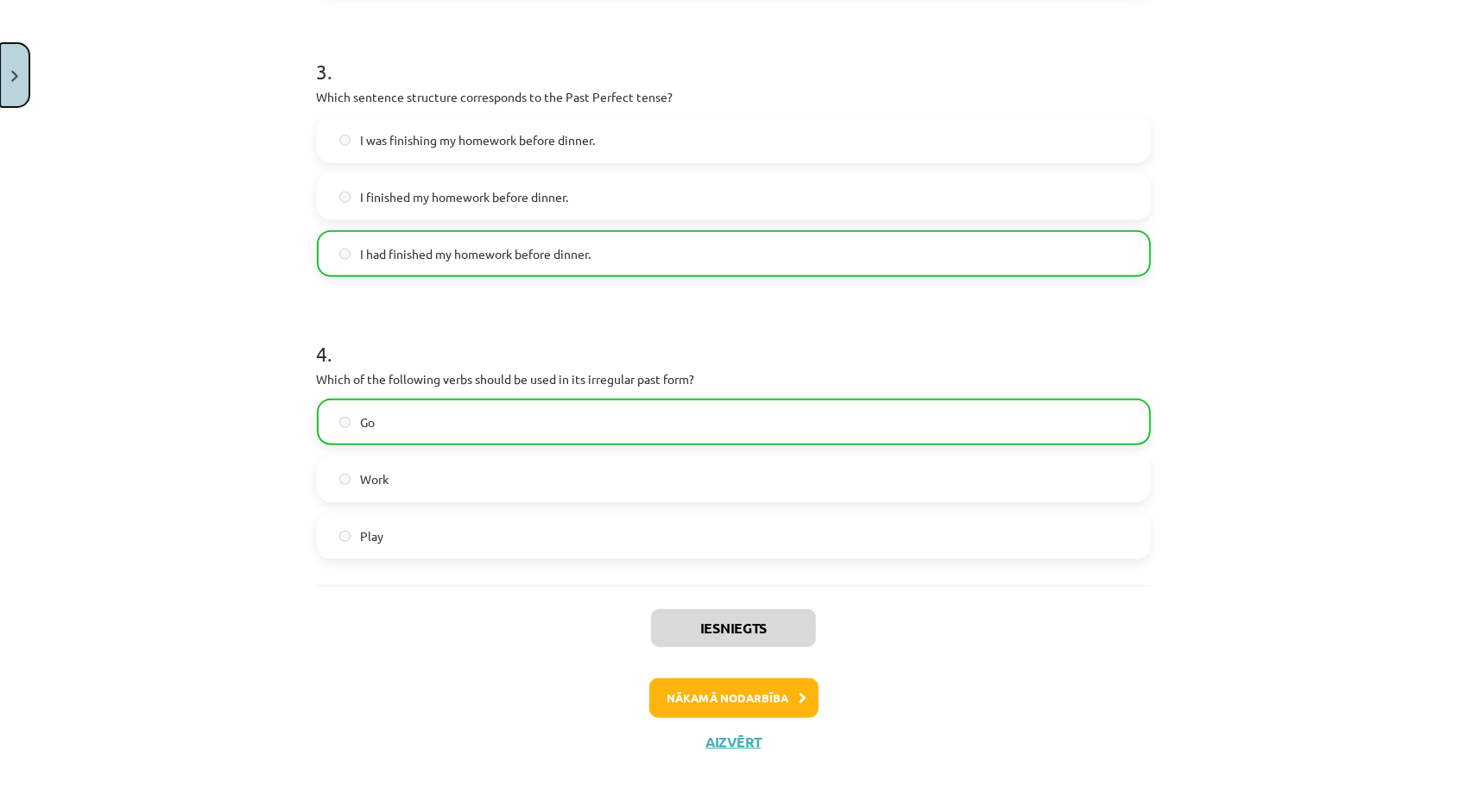
click at [19, 83] on button "Close" at bounding box center [15, 74] width 29 height 64
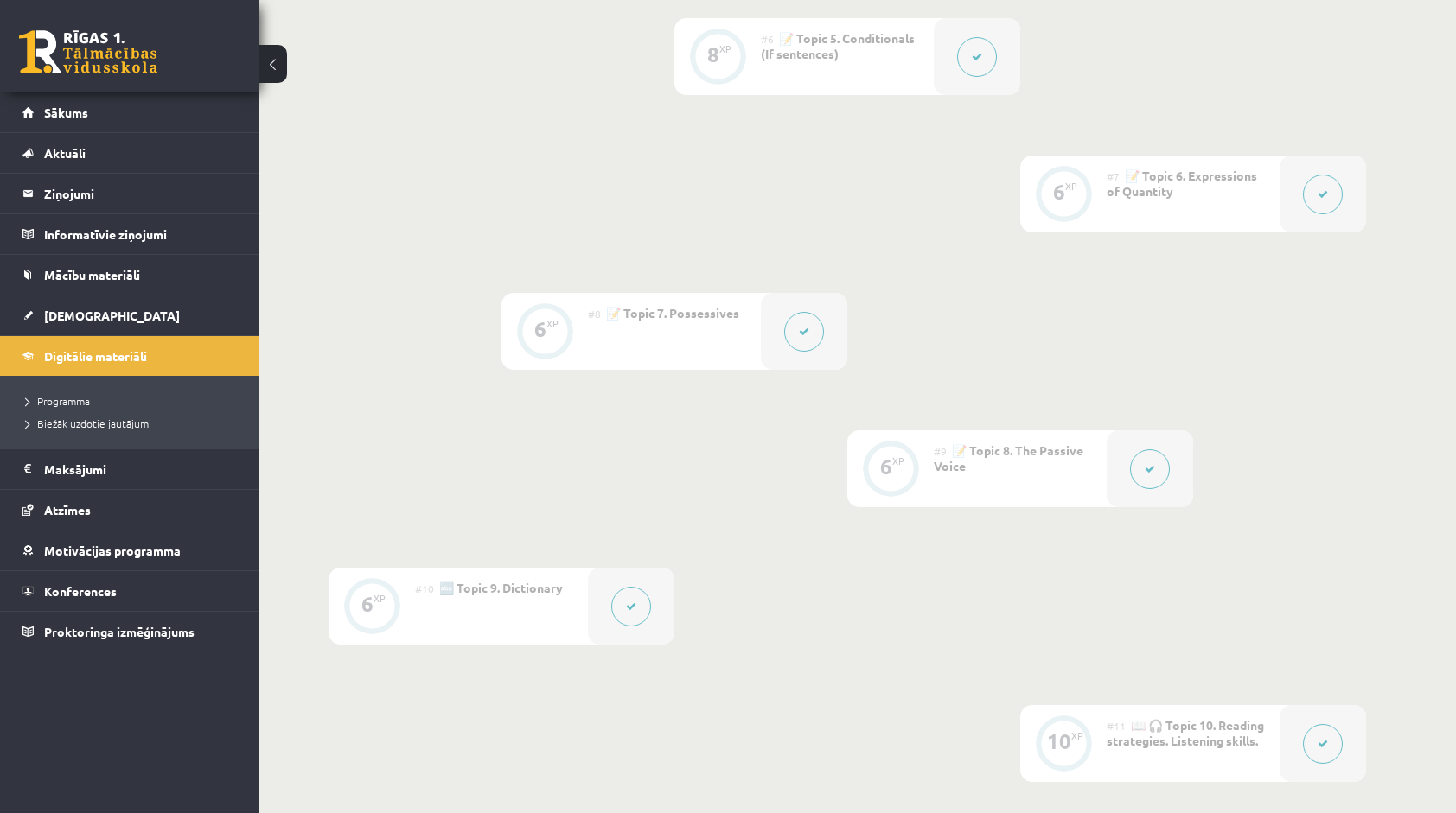
scroll to position [1210, 0]
